Goal: Transaction & Acquisition: Purchase product/service

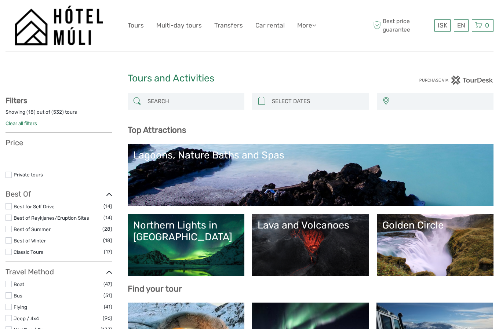
select select
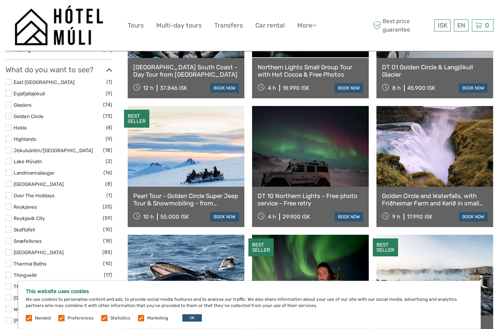
scroll to position [336, 0]
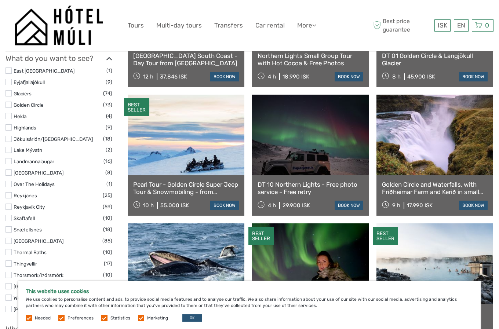
click at [412, 188] on link "Golden Circle and Waterfalls, with Friðheimar Farm and Kerið in small group" at bounding box center [435, 188] width 106 height 15
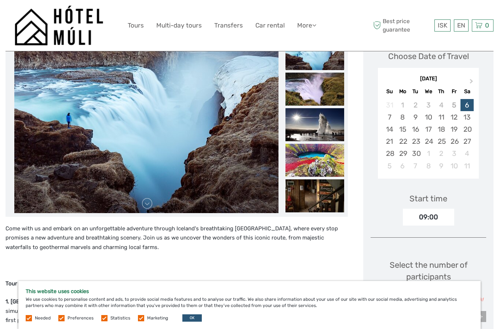
scroll to position [75, 0]
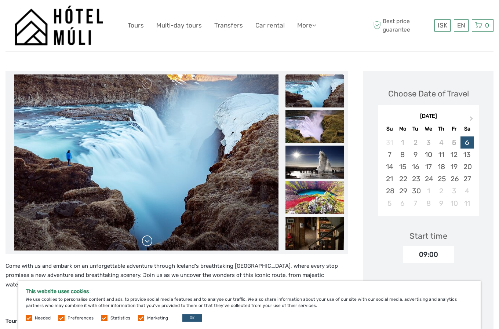
click at [147, 242] on link at bounding box center [147, 241] width 12 height 12
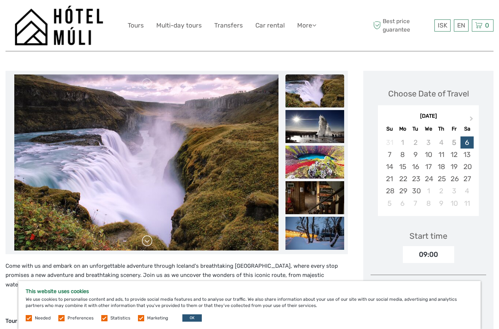
click at [147, 242] on link at bounding box center [147, 241] width 12 height 12
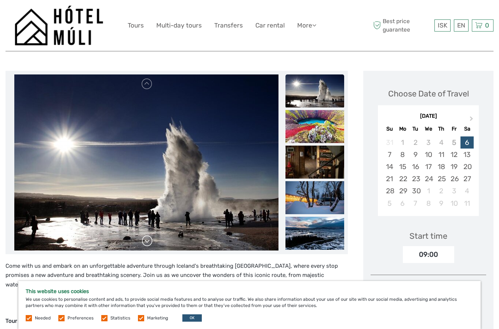
click at [147, 242] on link at bounding box center [147, 241] width 12 height 12
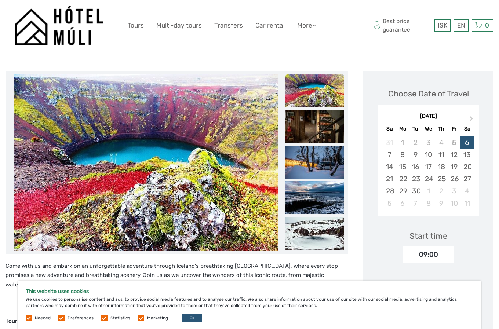
click at [148, 240] on link at bounding box center [147, 241] width 12 height 12
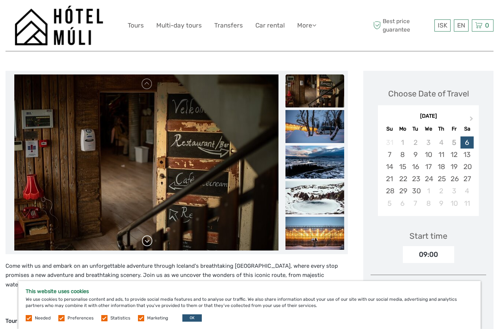
click at [146, 241] on link at bounding box center [147, 241] width 12 height 12
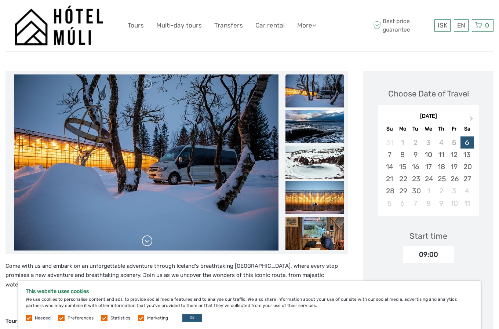
click at [146, 239] on link at bounding box center [147, 241] width 12 height 12
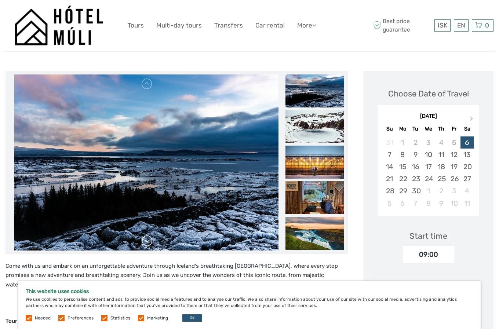
click at [147, 241] on link at bounding box center [147, 241] width 12 height 12
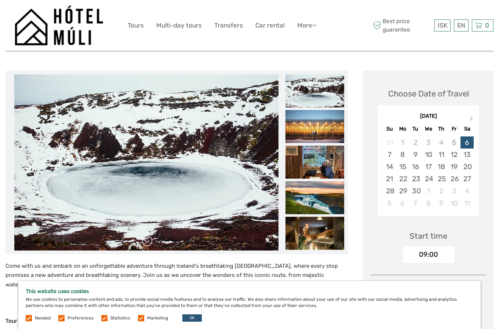
click at [147, 241] on link at bounding box center [147, 241] width 12 height 12
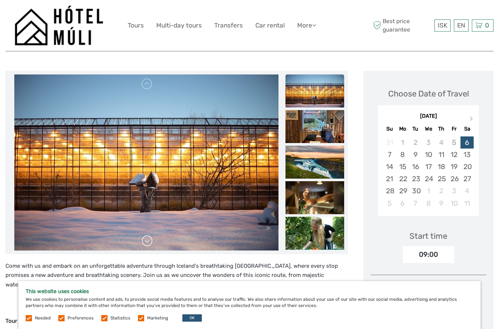
click at [147, 241] on link at bounding box center [147, 241] width 12 height 12
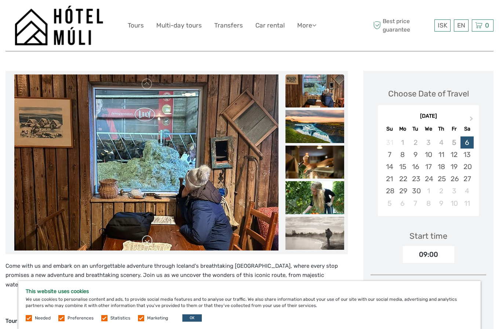
click at [147, 241] on link at bounding box center [147, 241] width 12 height 12
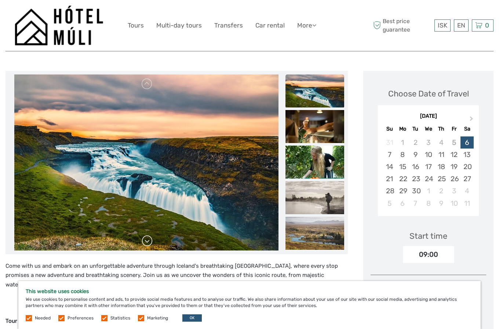
click at [147, 241] on link at bounding box center [147, 241] width 12 height 12
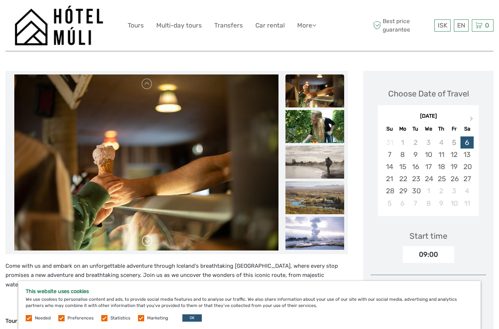
click at [147, 241] on link at bounding box center [147, 241] width 12 height 12
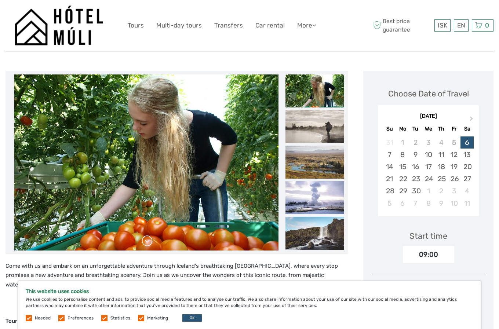
click at [147, 241] on link at bounding box center [147, 241] width 12 height 12
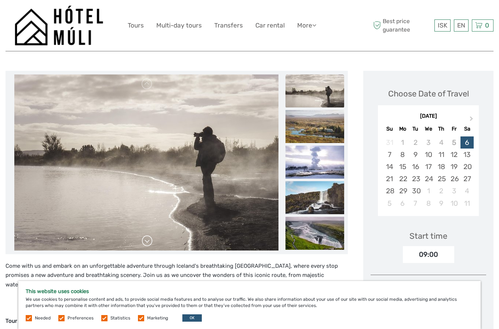
click at [147, 241] on link at bounding box center [147, 241] width 12 height 12
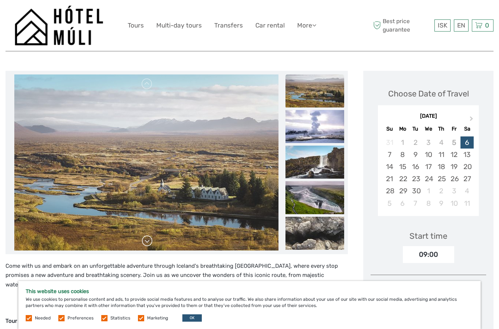
click at [147, 241] on link at bounding box center [147, 241] width 12 height 12
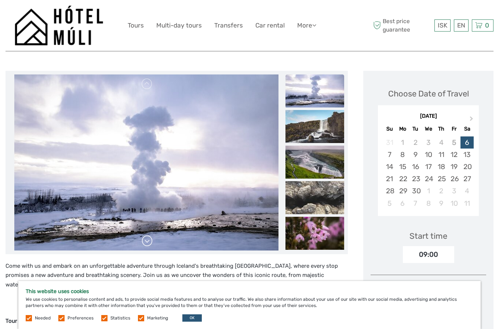
click at [147, 241] on link at bounding box center [147, 241] width 12 height 12
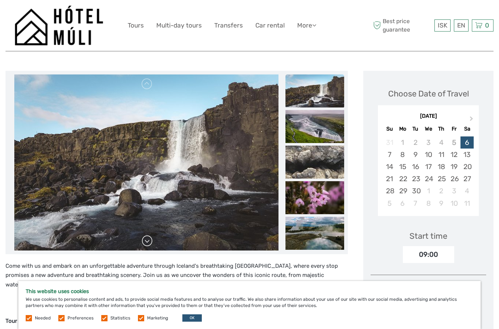
click at [147, 241] on link at bounding box center [147, 241] width 12 height 12
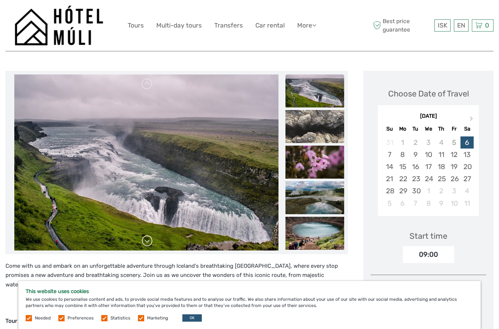
click at [147, 241] on link at bounding box center [147, 241] width 12 height 12
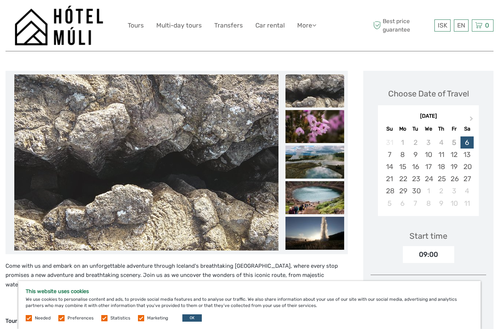
click at [147, 241] on link at bounding box center [147, 241] width 12 height 12
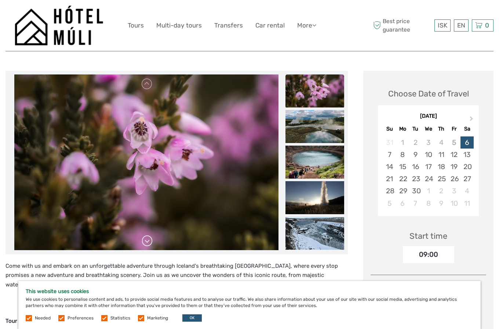
click at [147, 241] on link at bounding box center [147, 241] width 12 height 12
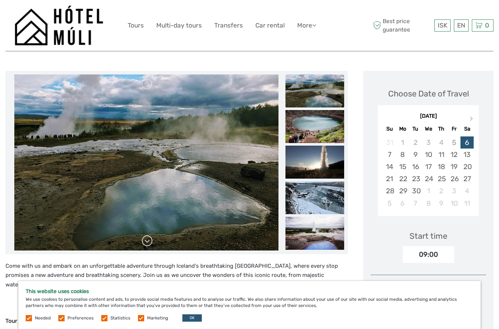
click at [147, 241] on link at bounding box center [147, 241] width 12 height 12
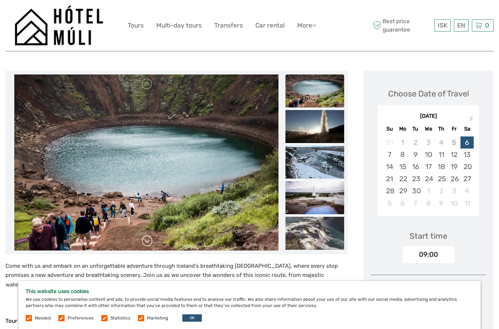
click at [147, 241] on link at bounding box center [147, 241] width 12 height 12
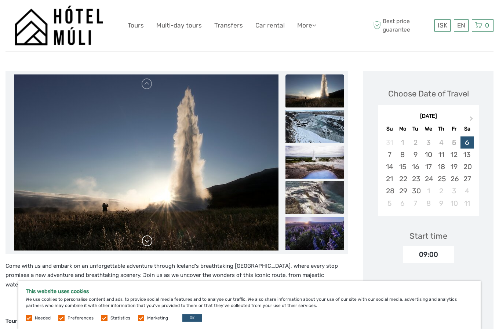
click at [147, 241] on link at bounding box center [147, 241] width 12 height 12
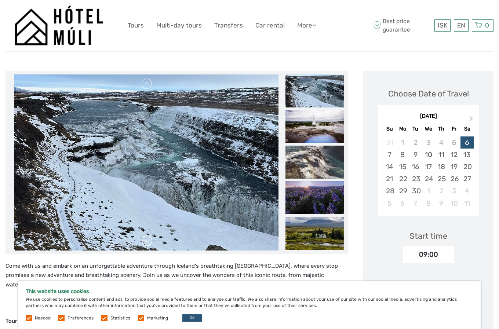
click at [148, 240] on link at bounding box center [147, 241] width 12 height 12
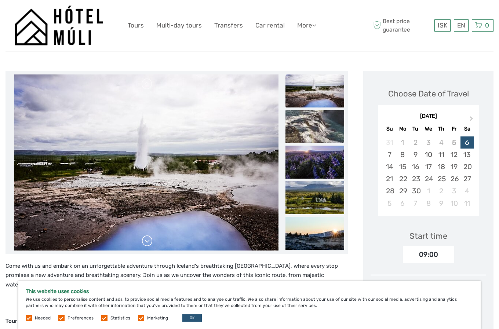
click at [148, 240] on link at bounding box center [147, 241] width 12 height 12
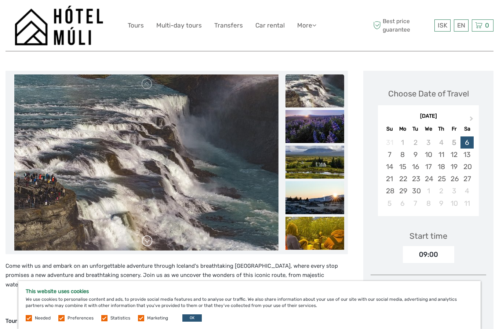
click at [148, 240] on link at bounding box center [147, 241] width 12 height 12
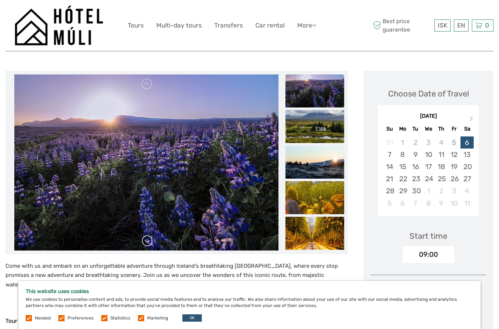
click at [148, 240] on link at bounding box center [147, 241] width 12 height 12
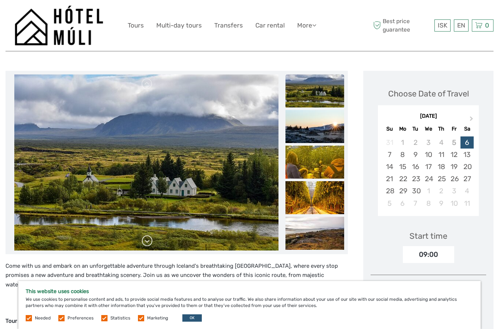
click at [148, 240] on link at bounding box center [147, 241] width 12 height 12
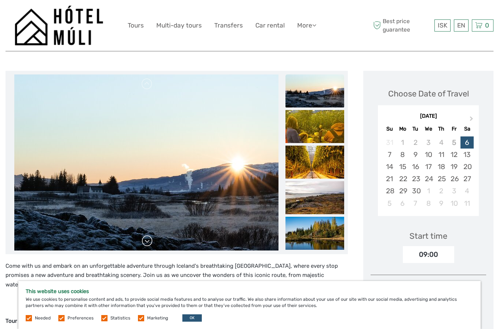
click at [148, 240] on link at bounding box center [147, 241] width 12 height 12
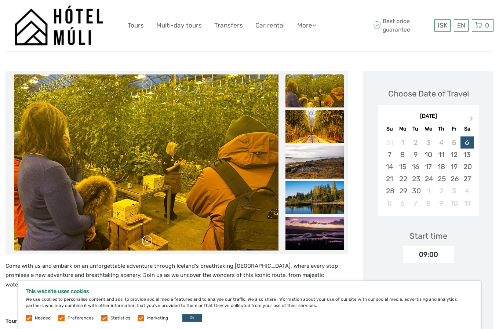
click at [148, 240] on link at bounding box center [147, 241] width 12 height 12
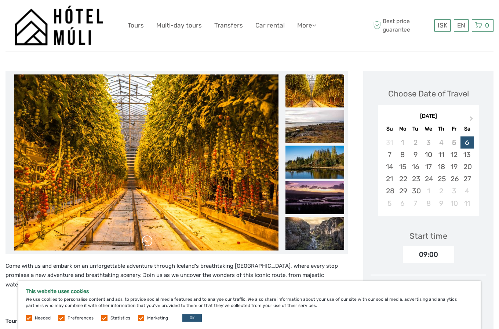
click at [148, 240] on link at bounding box center [147, 241] width 12 height 12
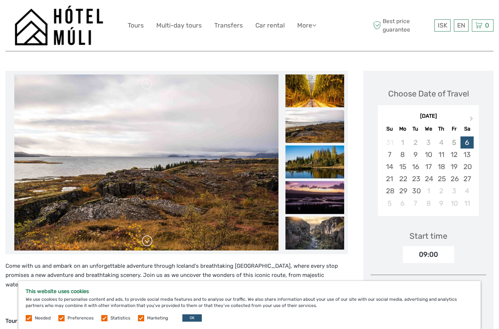
click at [148, 240] on link at bounding box center [147, 241] width 12 height 12
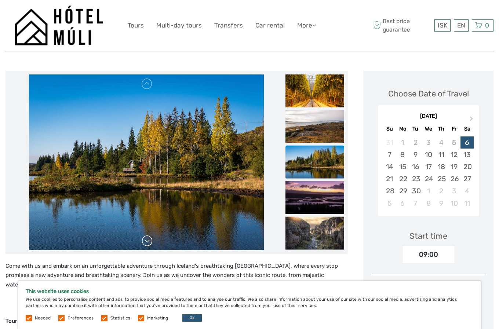
click at [148, 240] on link at bounding box center [147, 241] width 12 height 12
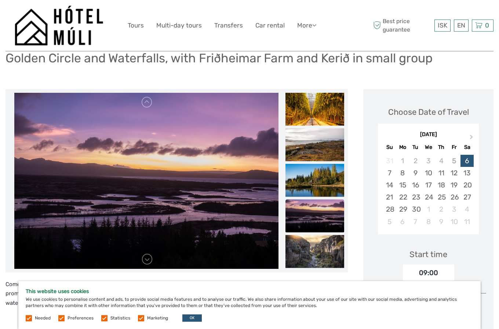
scroll to position [37, 0]
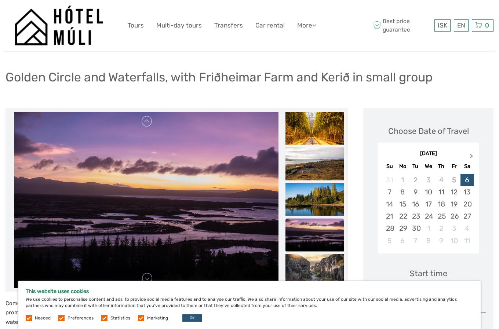
click at [471, 156] on span "Next Month" at bounding box center [471, 157] width 0 height 11
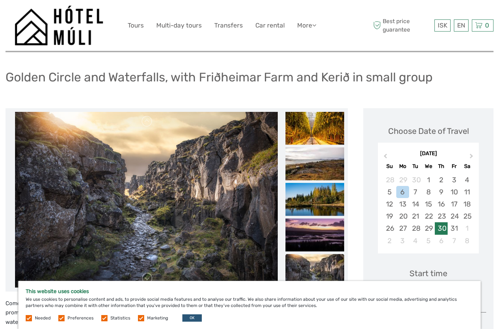
click at [442, 229] on div "30" at bounding box center [440, 228] width 13 height 12
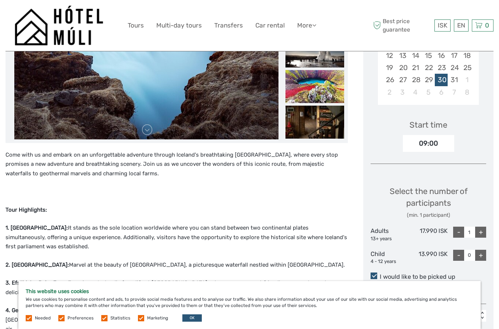
scroll to position [224, 0]
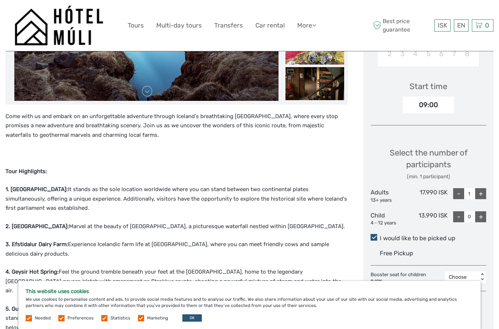
click at [479, 193] on div "+" at bounding box center [480, 193] width 11 height 11
type input "2"
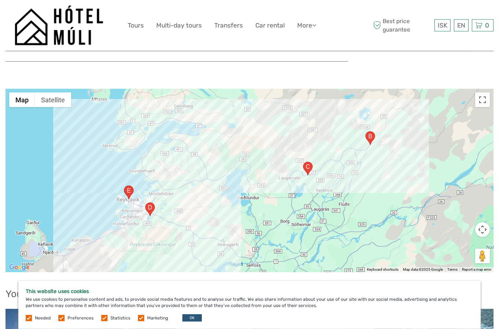
scroll to position [1234, 0]
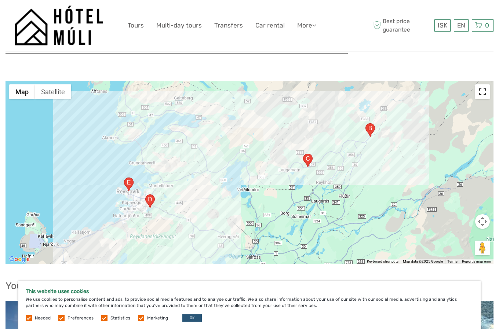
click at [483, 85] on button "Toggle fullscreen view" at bounding box center [482, 91] width 15 height 15
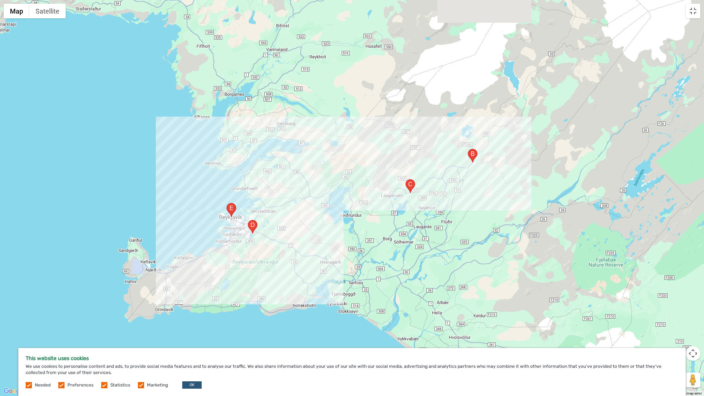
click at [498, 328] on button "Map camera controls" at bounding box center [692, 353] width 15 height 15
click at [498, 328] on button "Zoom in" at bounding box center [674, 335] width 15 height 15
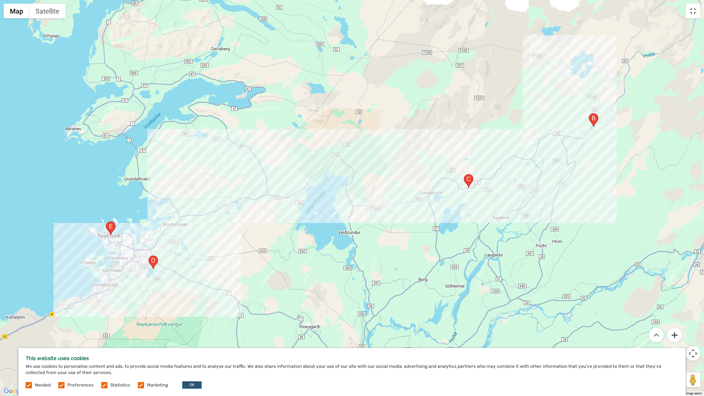
click at [498, 328] on button "Zoom in" at bounding box center [674, 335] width 15 height 15
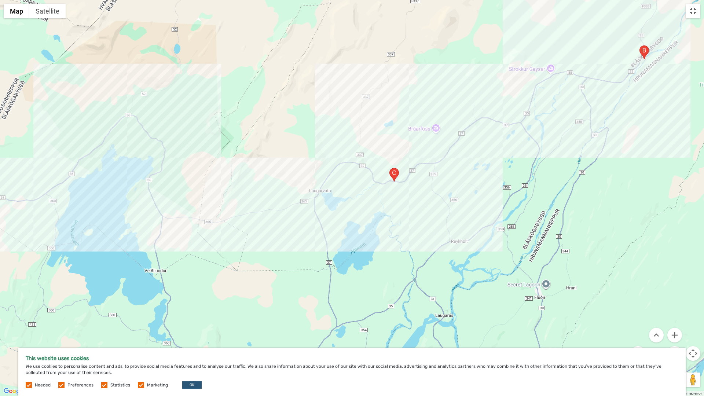
drag, startPoint x: 614, startPoint y: 269, endPoint x: 422, endPoint y: 271, distance: 192.5
click at [422, 271] on div at bounding box center [352, 198] width 704 height 396
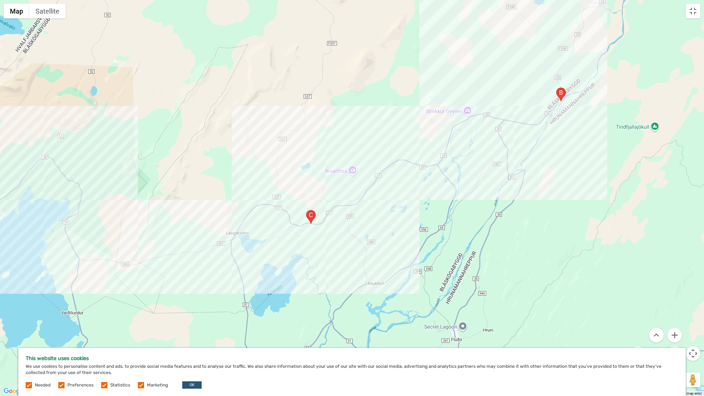
drag, startPoint x: 499, startPoint y: 178, endPoint x: 413, endPoint y: 221, distance: 96.2
click at [413, 221] on div at bounding box center [352, 198] width 704 height 396
click at [306, 210] on area "37, 806, Iceland" at bounding box center [306, 210] width 0 height 0
click at [467, 111] on div "37, 806, Iceland" at bounding box center [352, 198] width 704 height 396
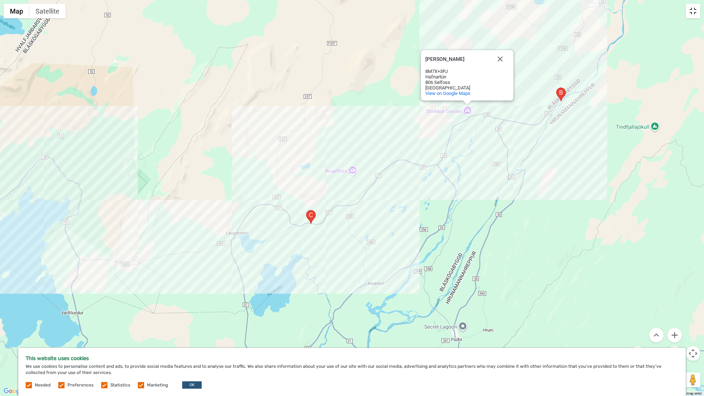
click at [498, 12] on button "Toggle fullscreen view" at bounding box center [692, 11] width 15 height 15
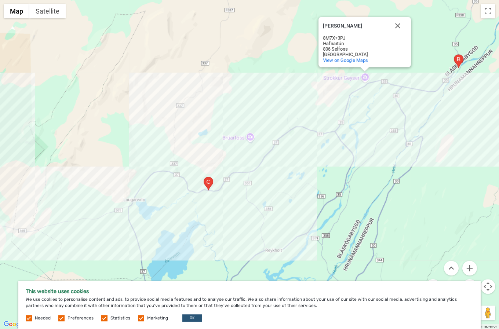
scroll to position [336, 0]
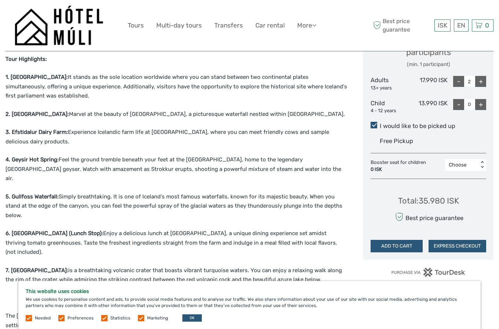
click at [62, 317] on label at bounding box center [61, 318] width 6 height 6
click at [0, 0] on input "checkbox" at bounding box center [0, 0] width 0 height 0
click at [104, 319] on label at bounding box center [104, 318] width 6 height 6
click at [0, 0] on input "checkbox" at bounding box center [0, 0] width 0 height 0
click at [139, 319] on label at bounding box center [141, 318] width 6 height 6
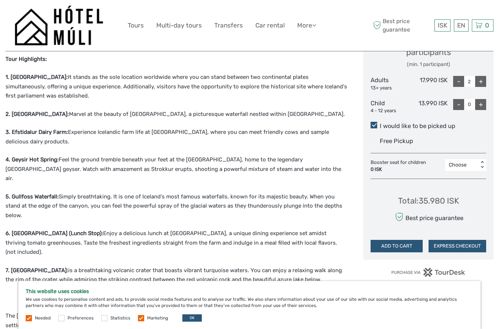
click at [0, 0] on input "checkbox" at bounding box center [0, 0] width 0 height 0
click at [188, 319] on button "OK" at bounding box center [191, 317] width 19 height 7
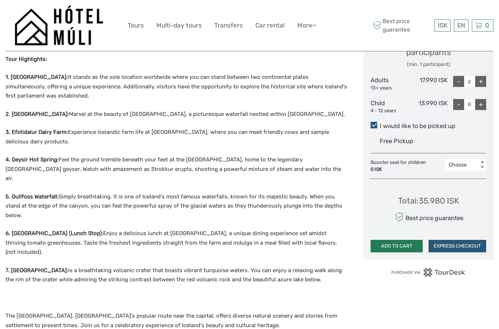
click at [390, 246] on button "ADD TO CART" at bounding box center [396, 246] width 52 height 12
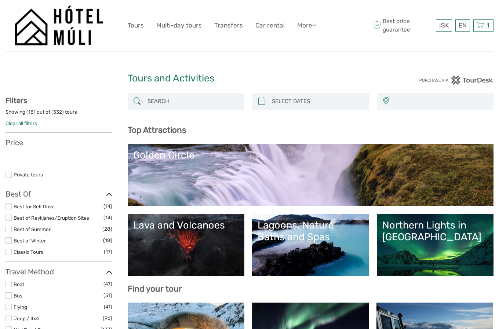
select select
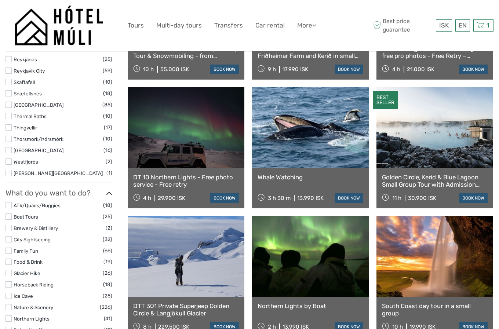
scroll to position [449, 0]
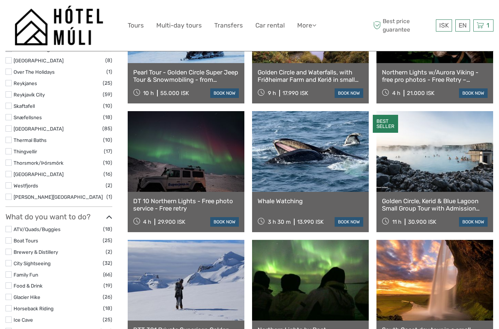
click at [296, 200] on link "Whale Watching" at bounding box center [310, 200] width 106 height 7
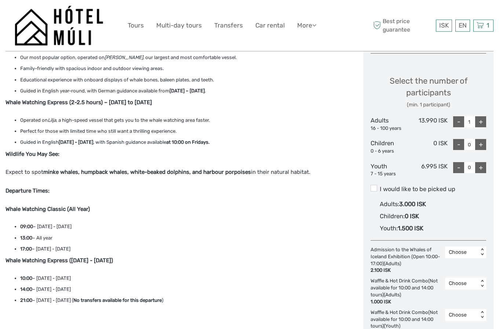
scroll to position [299, 0]
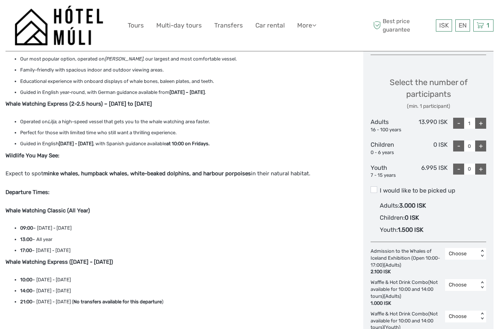
click at [479, 124] on div "+" at bounding box center [480, 123] width 11 height 11
click at [374, 190] on span at bounding box center [373, 189] width 7 height 7
click at [379, 188] on input "I would like to be picked up" at bounding box center [379, 188] width 0 height 0
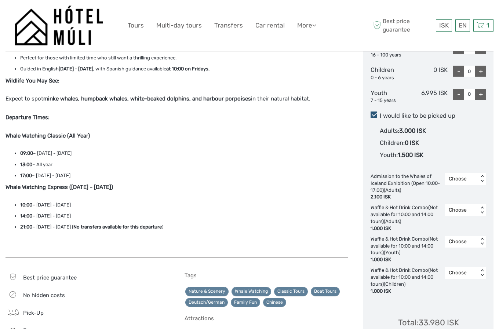
scroll to position [411, 0]
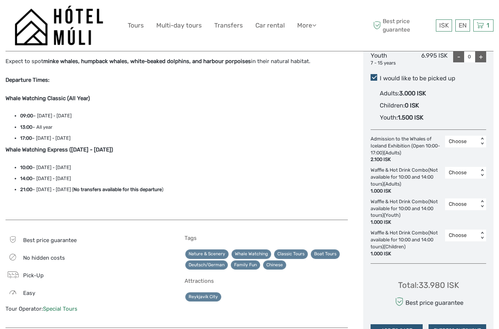
click at [481, 169] on div "< >" at bounding box center [482, 173] width 6 height 8
click at [453, 217] on div "2" at bounding box center [465, 216] width 34 height 12
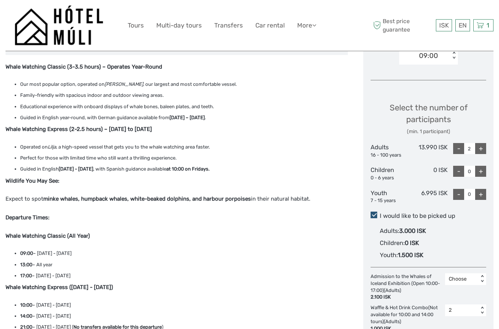
scroll to position [262, 0]
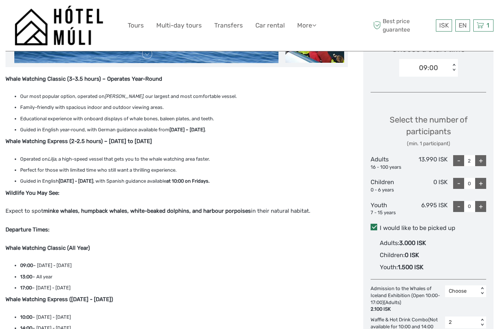
click at [372, 227] on span at bounding box center [373, 227] width 7 height 7
click at [379, 225] on input "I would like to be picked up" at bounding box center [379, 225] width 0 height 0
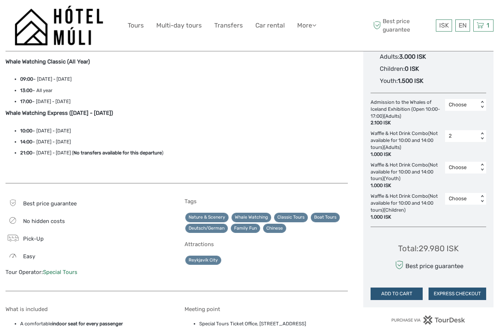
scroll to position [449, 0]
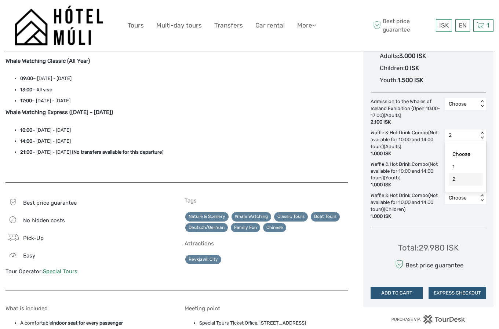
click at [481, 137] on div "< >" at bounding box center [482, 136] width 6 height 8
click at [482, 137] on div "< >" at bounding box center [482, 136] width 6 height 8
click at [459, 154] on div "Choose" at bounding box center [465, 154] width 34 height 12
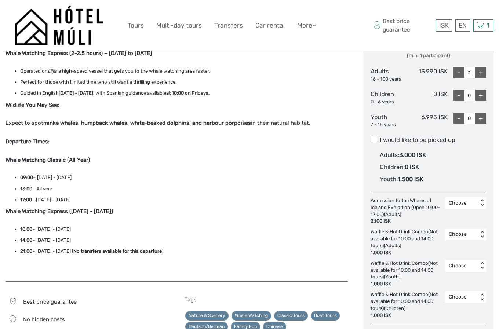
scroll to position [336, 0]
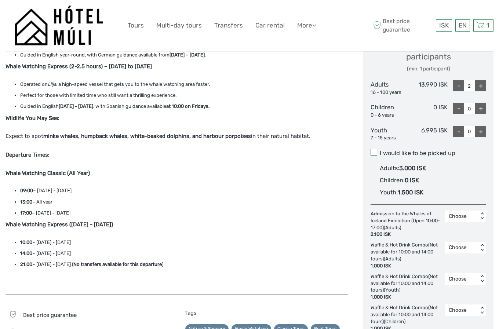
click at [374, 152] on span at bounding box center [373, 152] width 7 height 7
click at [379, 150] on input "I would like to be picked up" at bounding box center [379, 150] width 0 height 0
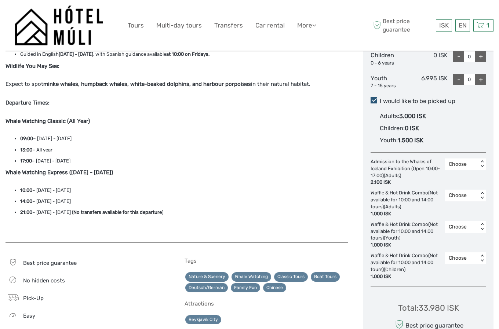
scroll to position [374, 0]
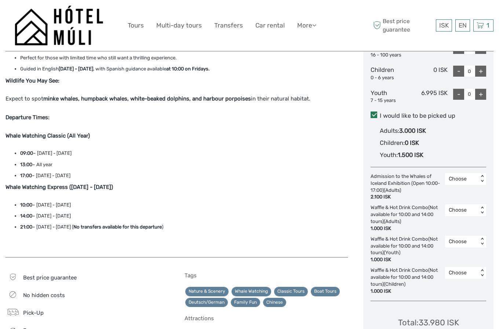
click at [373, 115] on span at bounding box center [373, 114] width 7 height 7
click at [379, 113] on input "I would like to be picked up" at bounding box center [379, 113] width 0 height 0
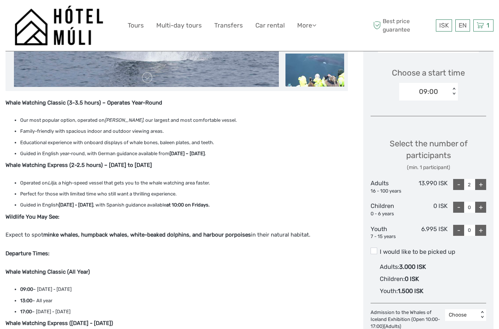
scroll to position [187, 0]
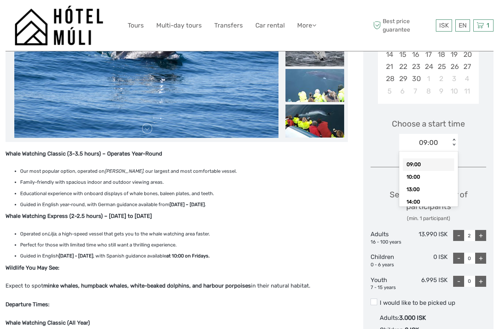
click at [453, 139] on div "< >" at bounding box center [453, 143] width 6 height 8
click at [419, 189] on div "13:00" at bounding box center [427, 189] width 51 height 12
type input "1"
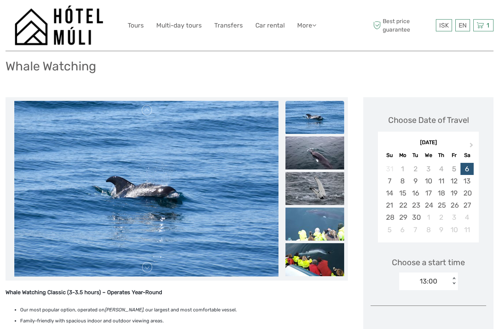
scroll to position [16, 0]
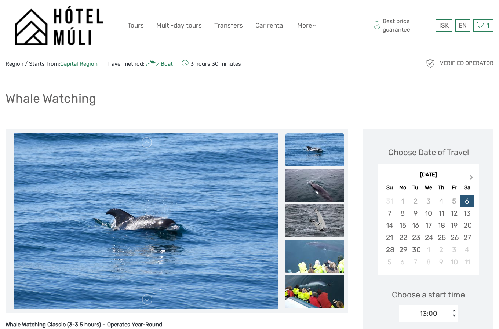
click at [472, 176] on button "Next Month" at bounding box center [472, 179] width 12 height 12
click at [454, 250] on div "31" at bounding box center [453, 249] width 13 height 12
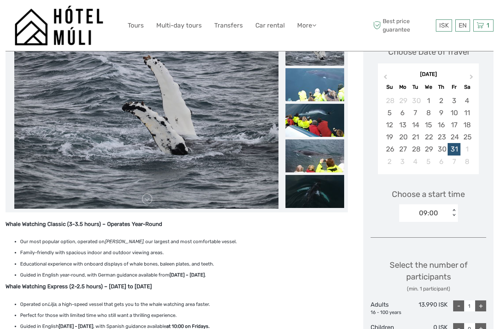
scroll to position [128, 0]
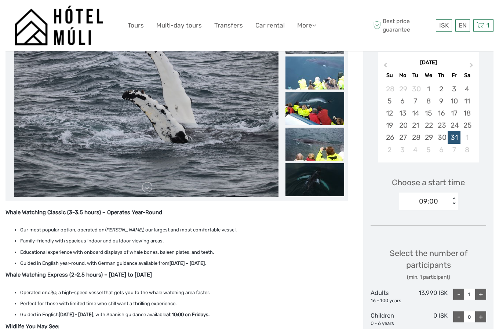
click at [452, 199] on div "< >" at bounding box center [453, 201] width 6 height 8
click at [417, 236] on div "13:00" at bounding box center [427, 235] width 51 height 12
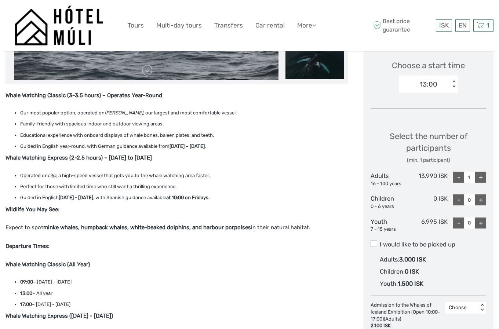
scroll to position [278, 0]
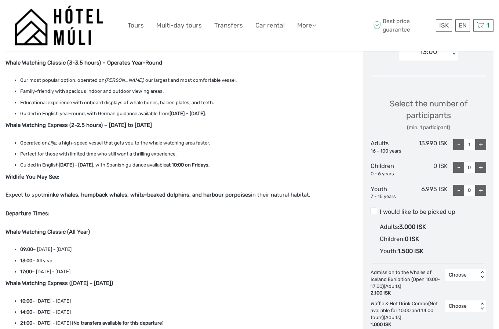
click at [479, 144] on div "+" at bounding box center [480, 144] width 11 height 11
type input "2"
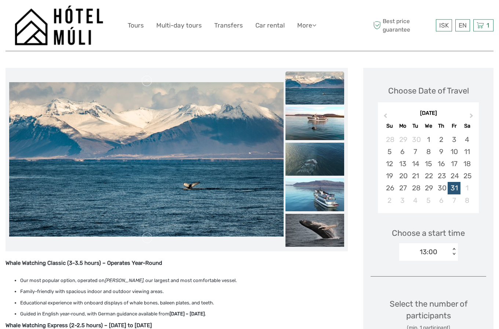
scroll to position [0, 0]
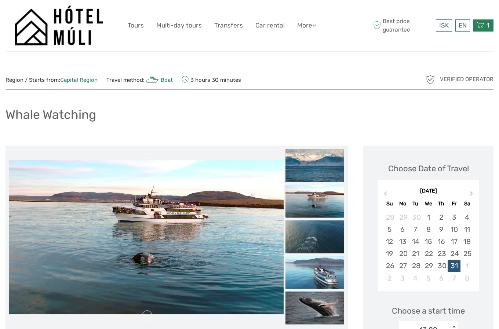
click at [485, 26] on span "1" at bounding box center [487, 25] width 5 height 7
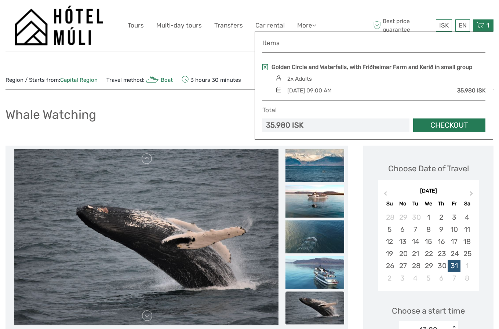
click at [450, 124] on link "Checkout" at bounding box center [449, 125] width 72 height 14
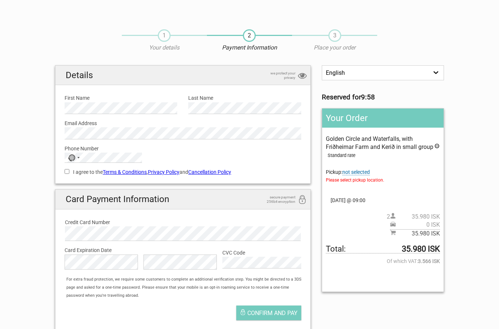
click at [357, 173] on span "not selected" at bounding box center [355, 172] width 27 height 6
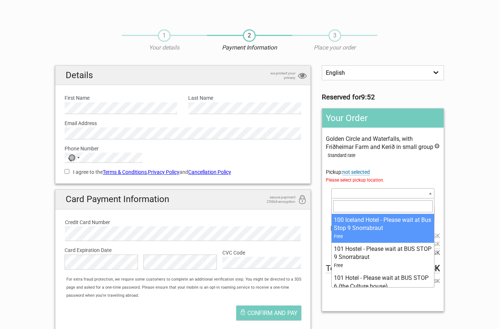
click at [429, 194] on b at bounding box center [430, 193] width 3 height 2
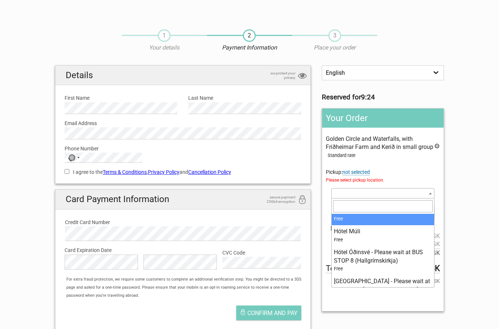
scroll to position [3510, 0]
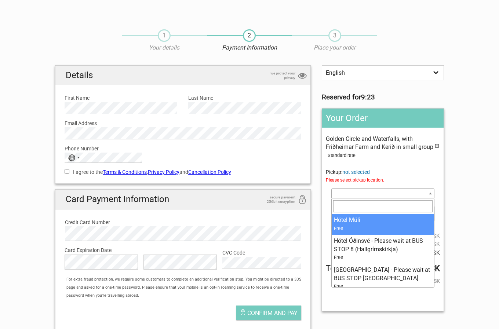
select select "368867"
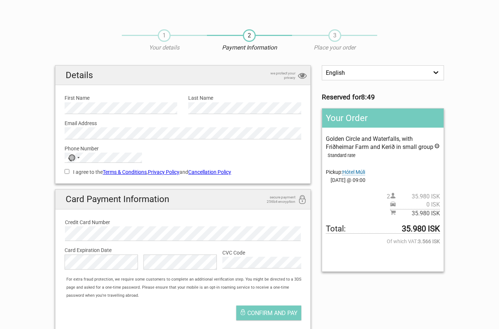
click at [83, 157] on button "No country selected" at bounding box center [74, 158] width 18 height 10
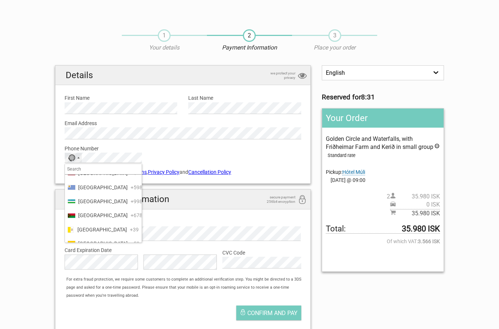
scroll to position [3376, 0]
click at [87, 176] on span "United States" at bounding box center [102, 172] width 49 height 8
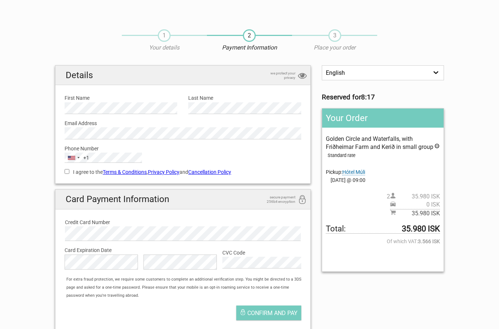
click at [67, 172] on input "I agree to the Terms & Conditions , Privacy Policy and Cancellation Policy" at bounding box center [67, 171] width 5 height 5
checkbox input "true"
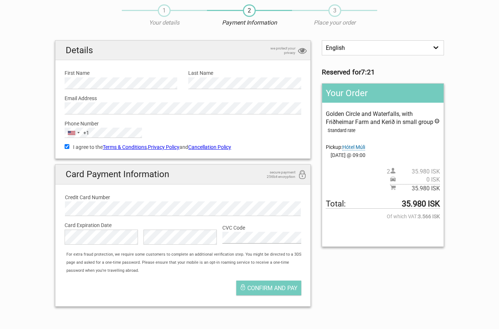
scroll to position [37, 0]
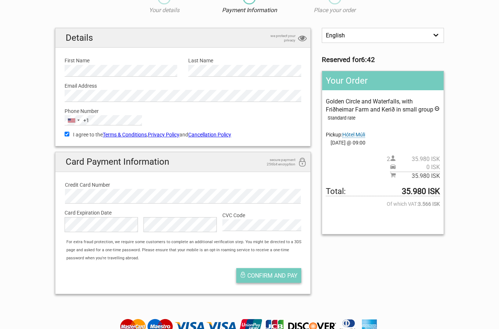
click at [264, 276] on span "Confirm and pay" at bounding box center [272, 275] width 50 height 7
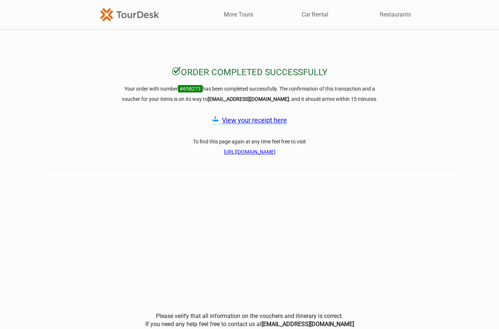
click at [267, 121] on link "View your receipt here" at bounding box center [254, 120] width 65 height 8
